Goal: Transaction & Acquisition: Purchase product/service

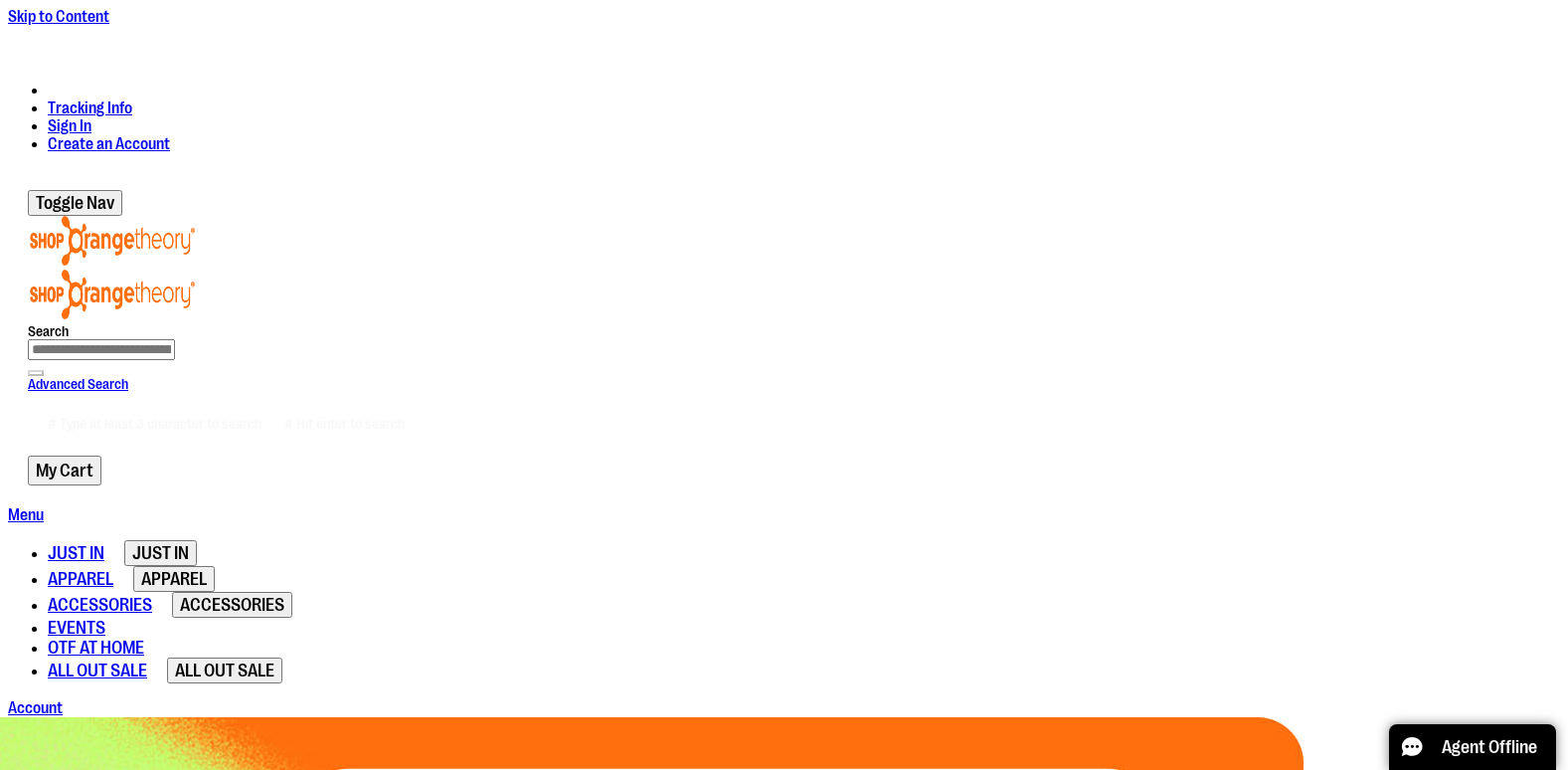
click at [144, 638] on span "OTF AT HOME" at bounding box center [96, 647] width 97 height 20
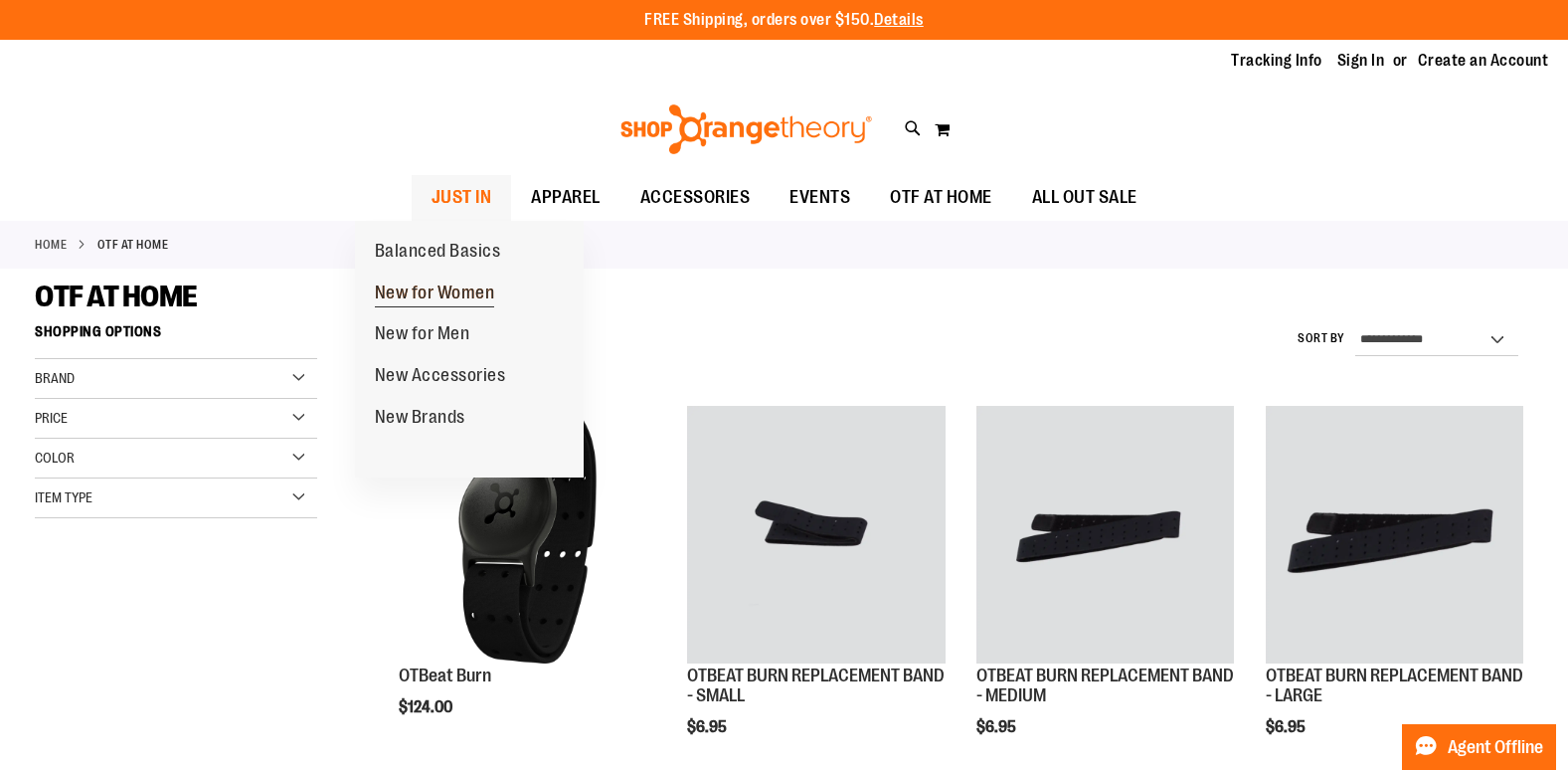
click at [391, 292] on span "New for Women" at bounding box center [434, 295] width 120 height 25
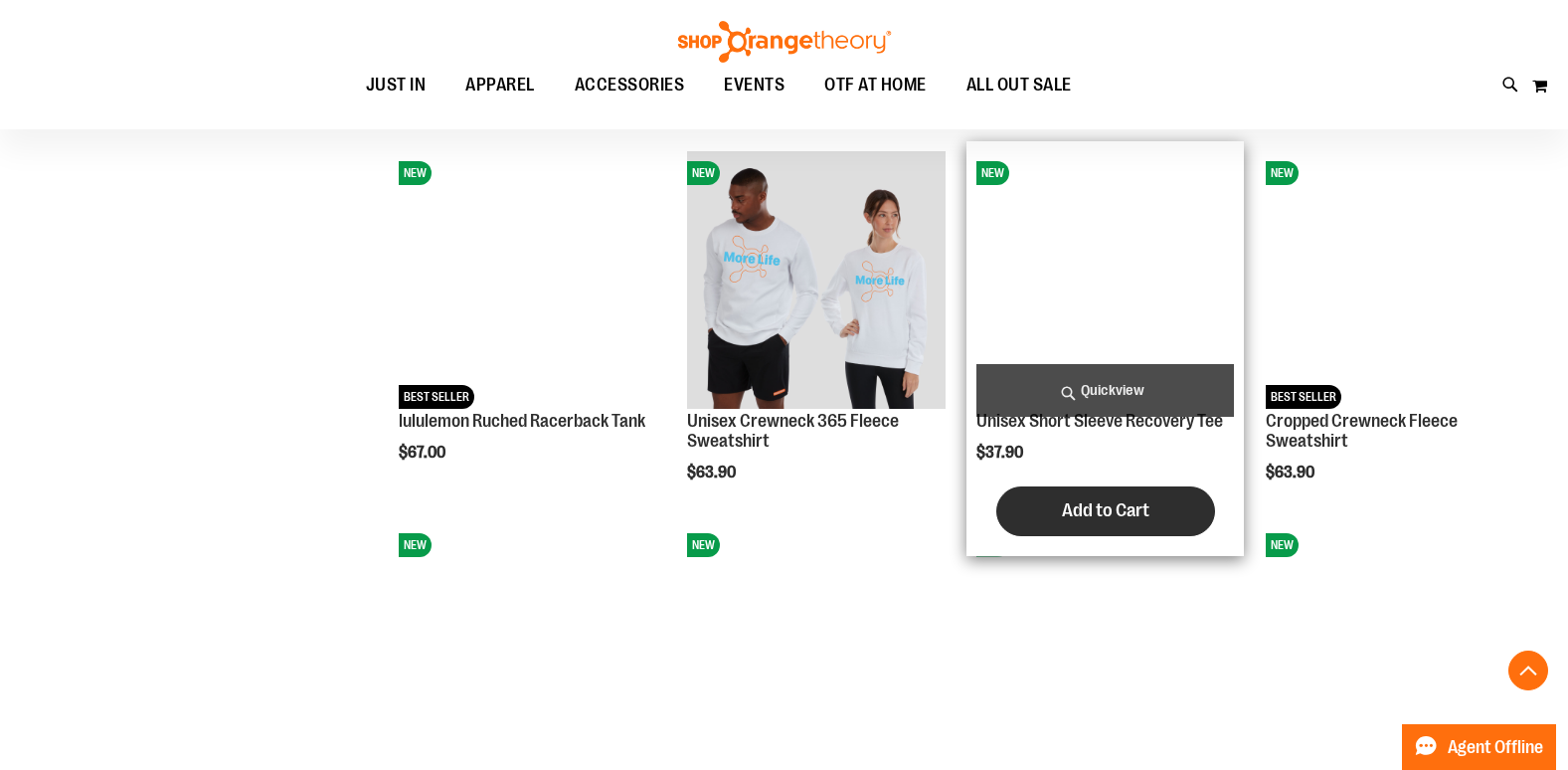
scroll to position [1778, 0]
